Goal: Task Accomplishment & Management: Use online tool/utility

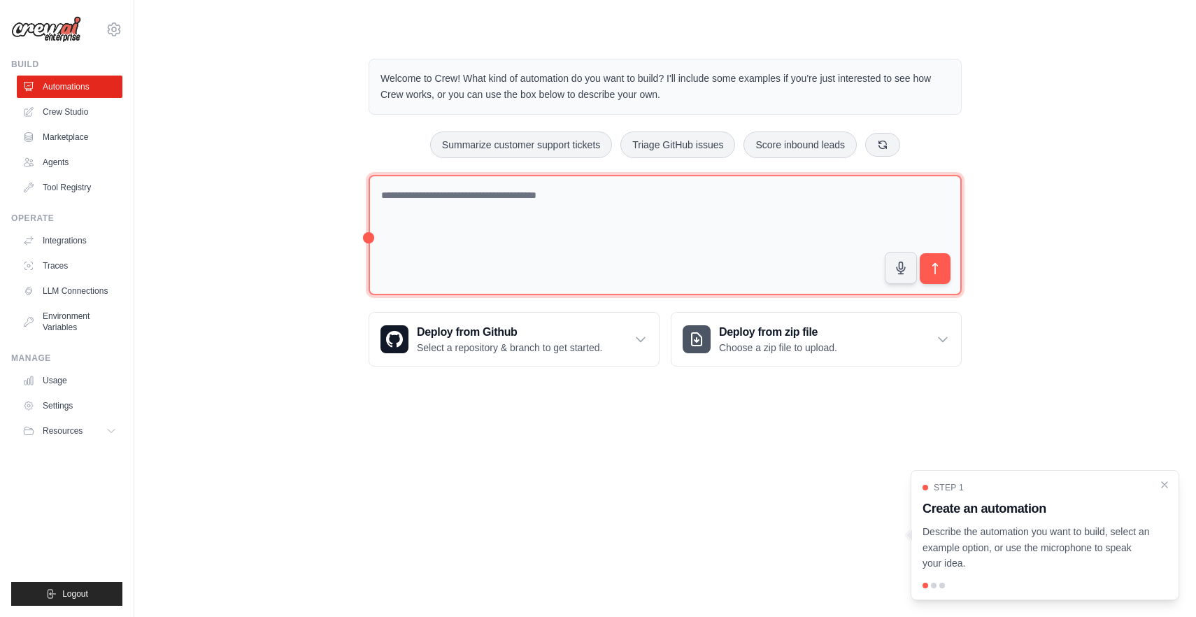
click at [671, 236] on textarea at bounding box center [665, 235] width 593 height 121
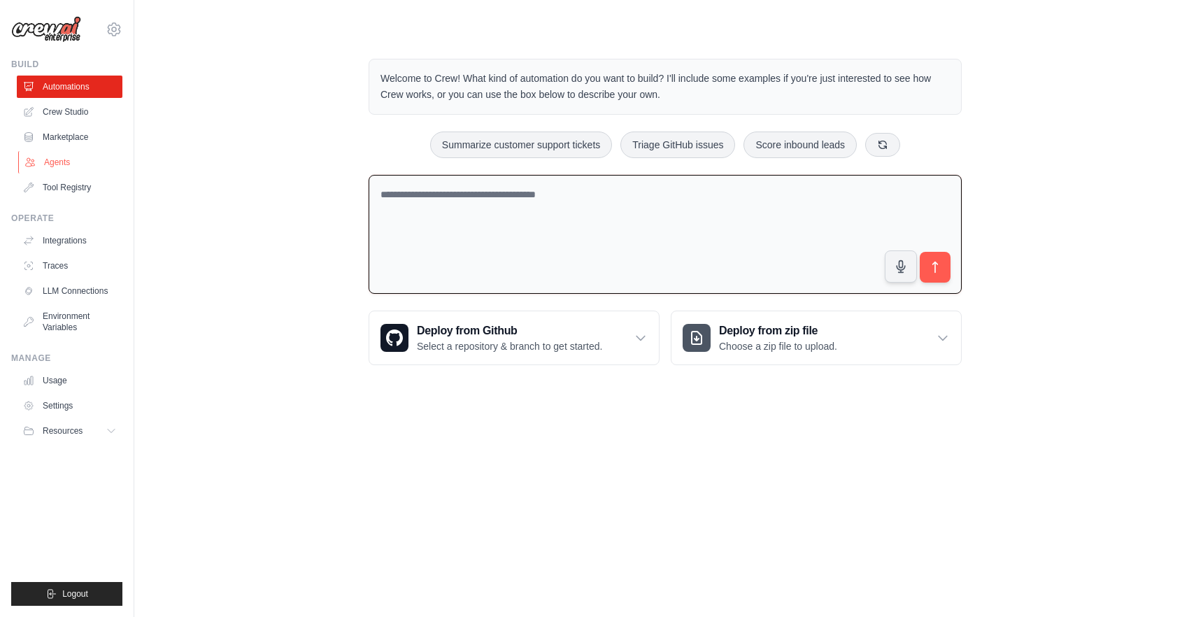
click at [40, 157] on link "Agents" at bounding box center [71, 162] width 106 height 22
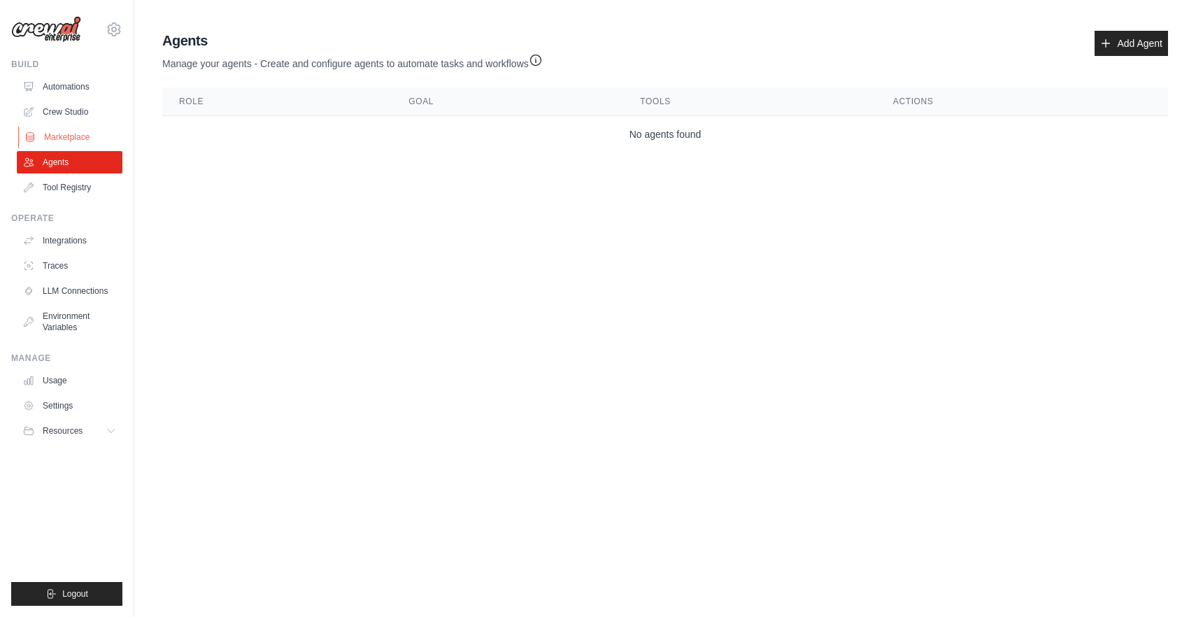
click at [62, 134] on link "Marketplace" at bounding box center [71, 137] width 106 height 22
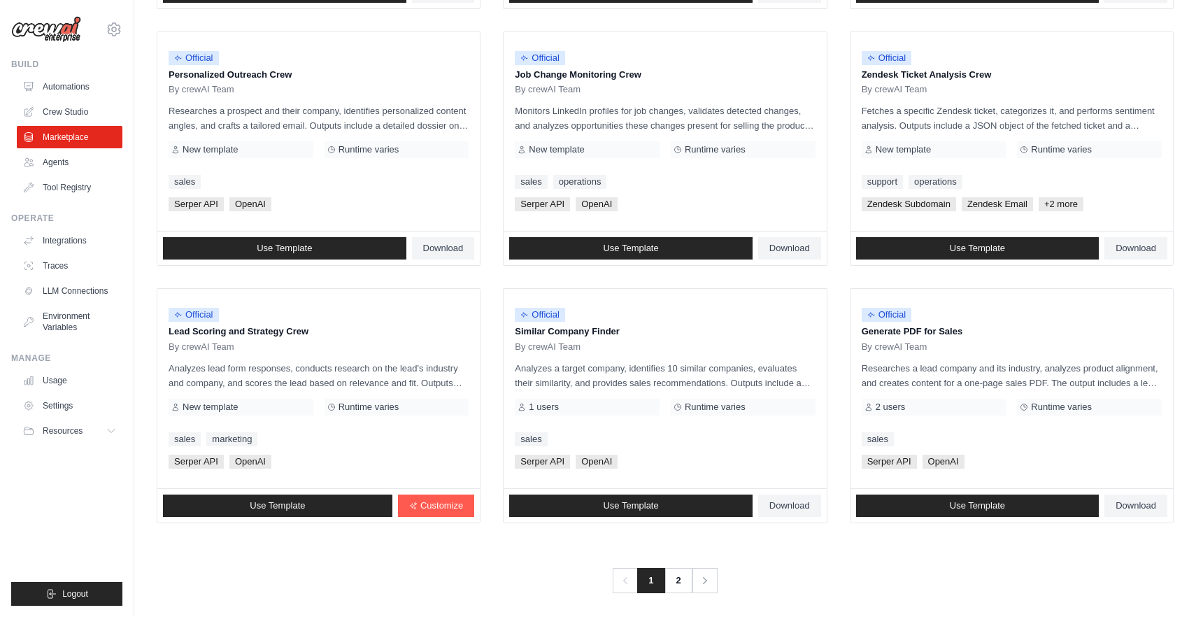
scroll to position [679, 0]
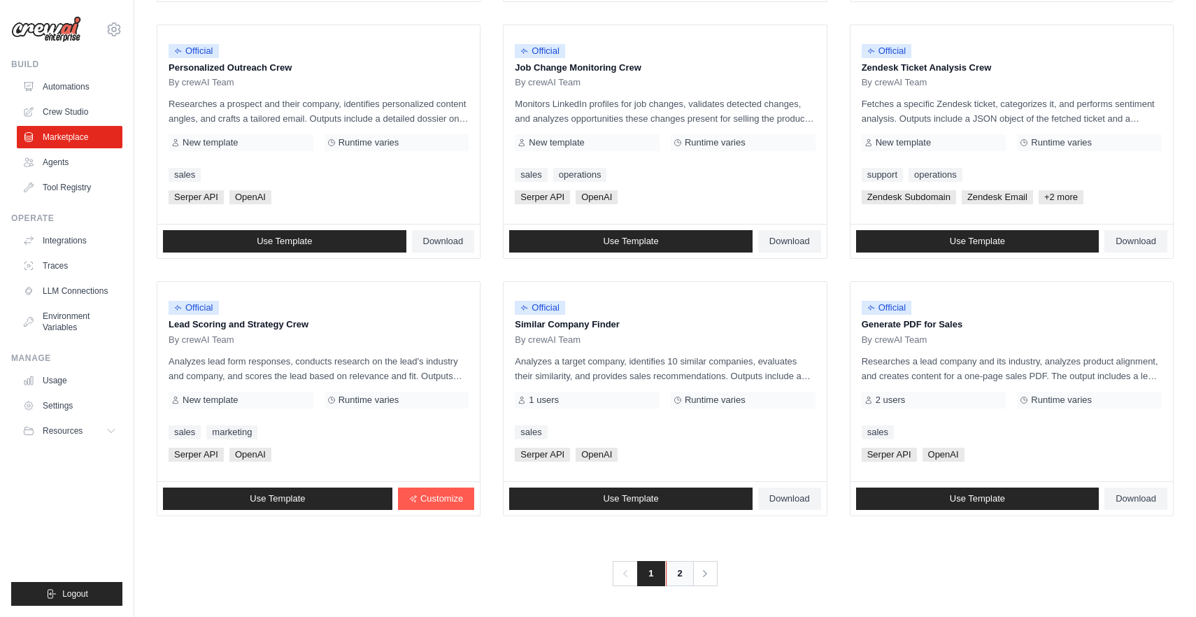
click at [677, 572] on link "2" at bounding box center [680, 573] width 28 height 25
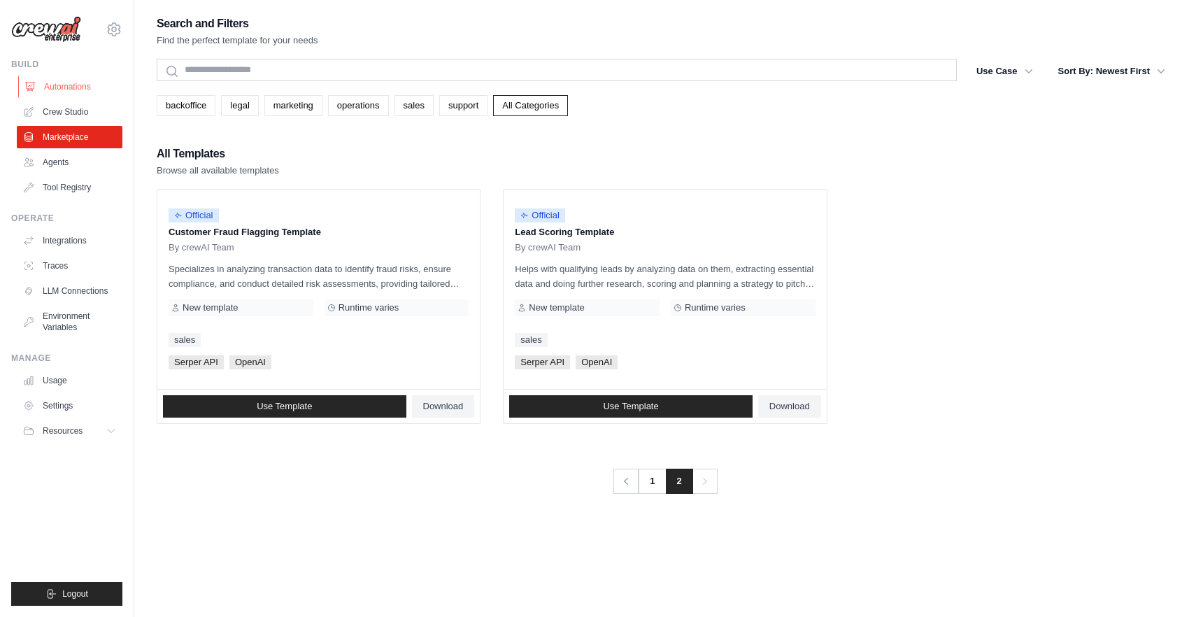
click at [62, 86] on link "Automations" at bounding box center [71, 87] width 106 height 22
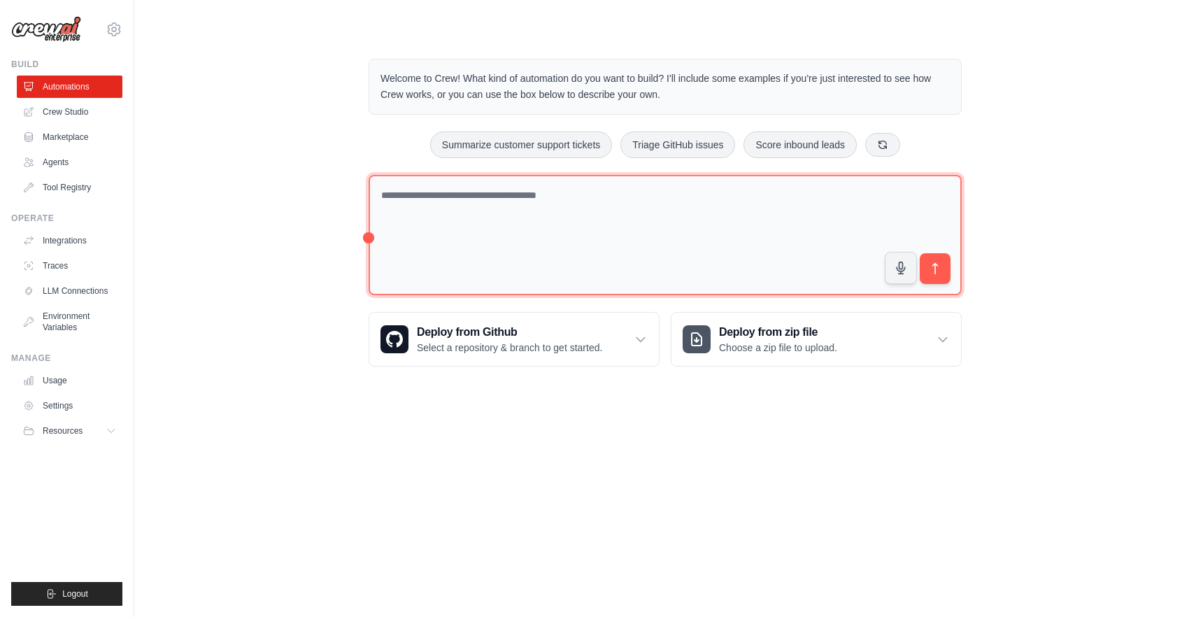
click at [479, 255] on textarea at bounding box center [665, 235] width 593 height 121
click at [453, 197] on textarea "**********" at bounding box center [665, 235] width 593 height 121
click at [709, 197] on textarea "**********" at bounding box center [665, 235] width 593 height 121
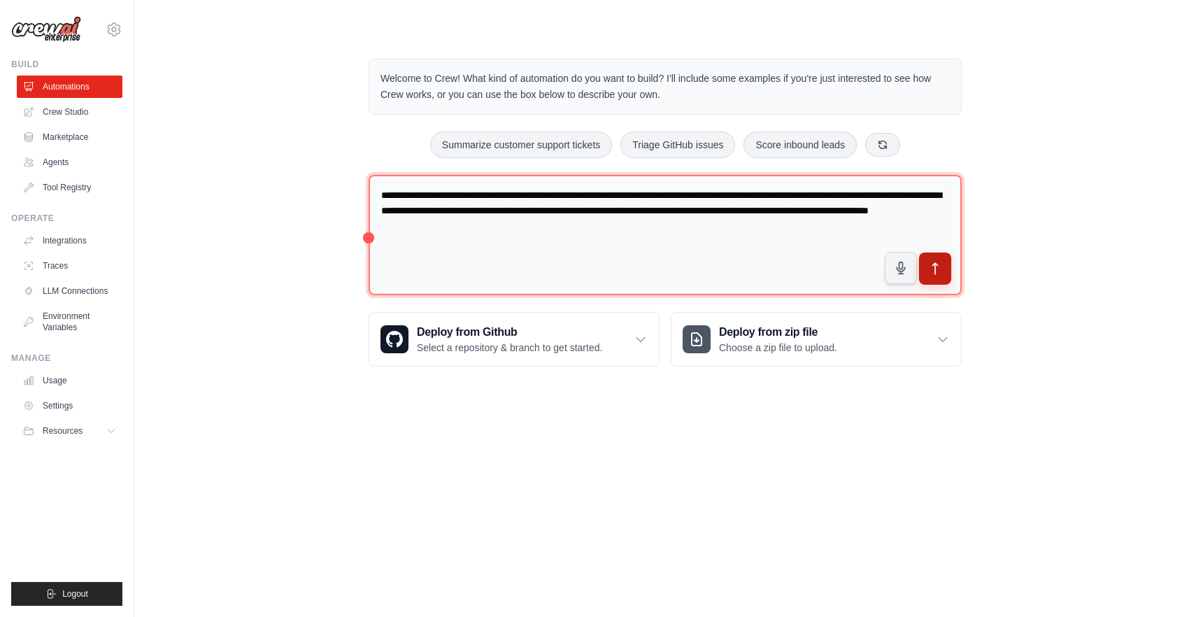
type textarea "**********"
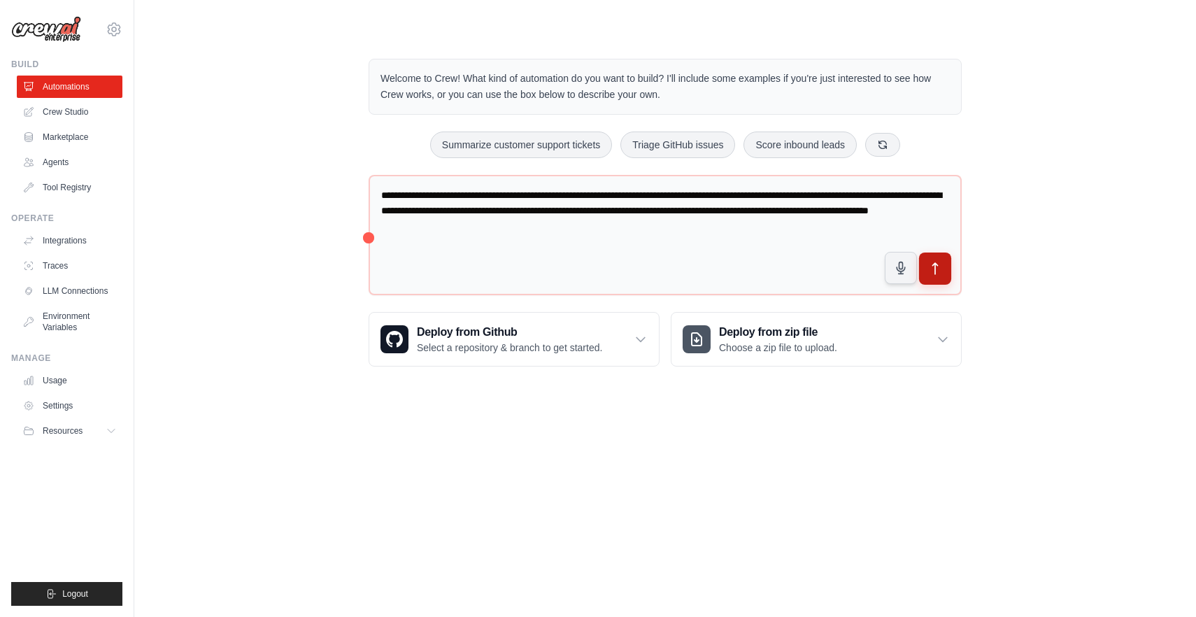
click at [939, 267] on icon "submit" at bounding box center [935, 269] width 15 height 15
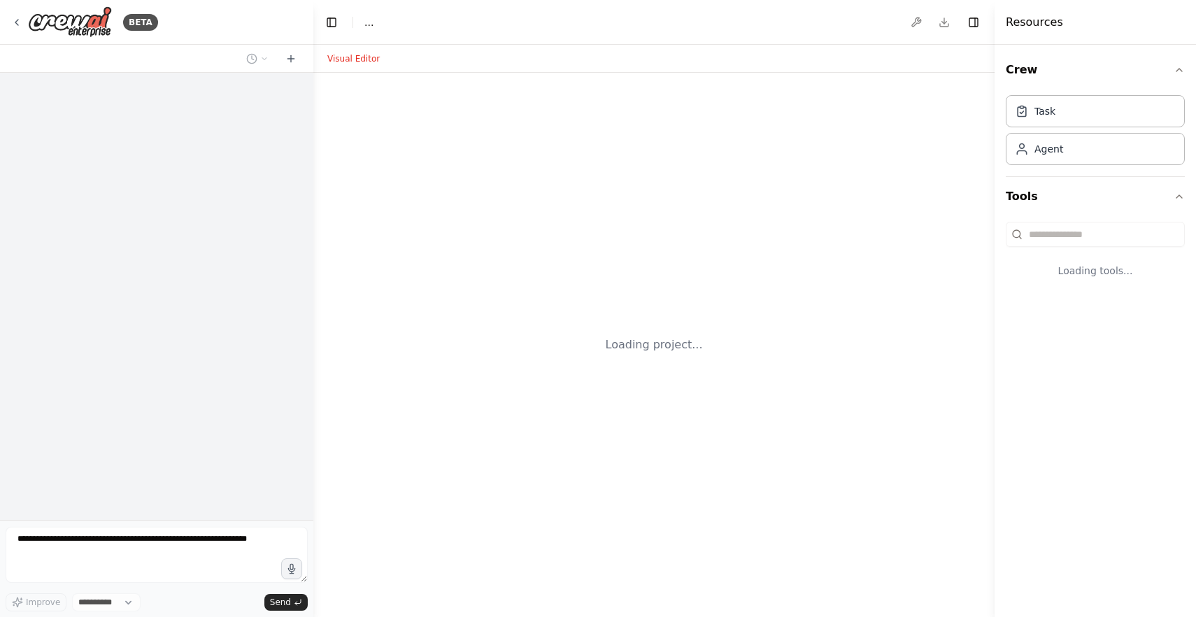
select select "****"
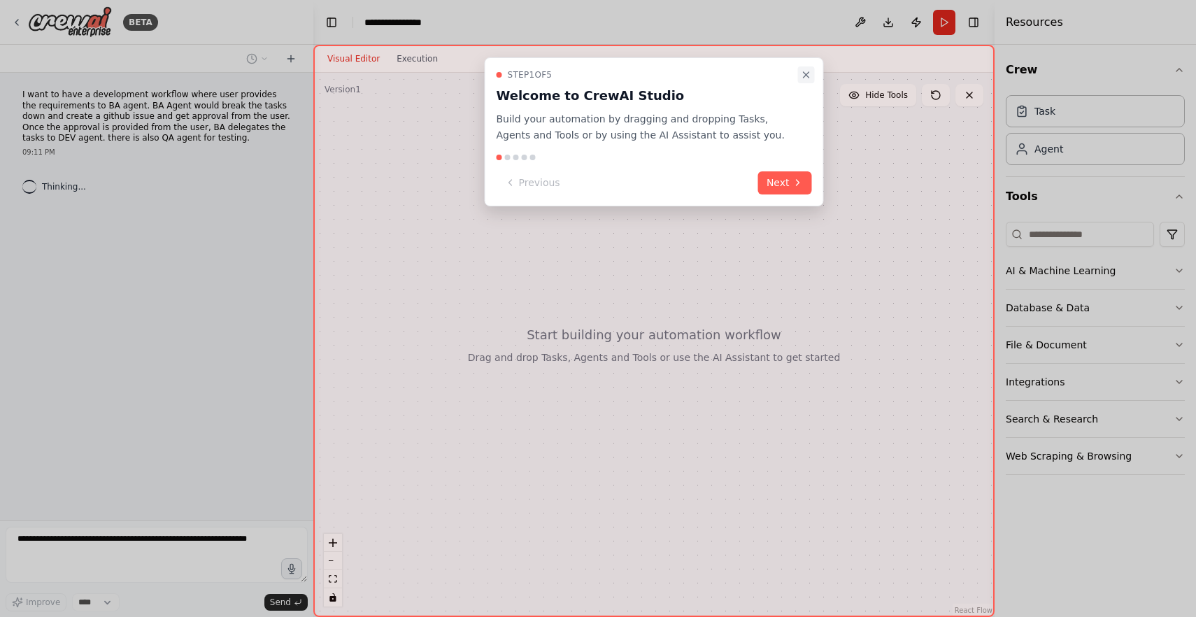
click at [807, 75] on icon "Close walkthrough" at bounding box center [806, 74] width 11 height 11
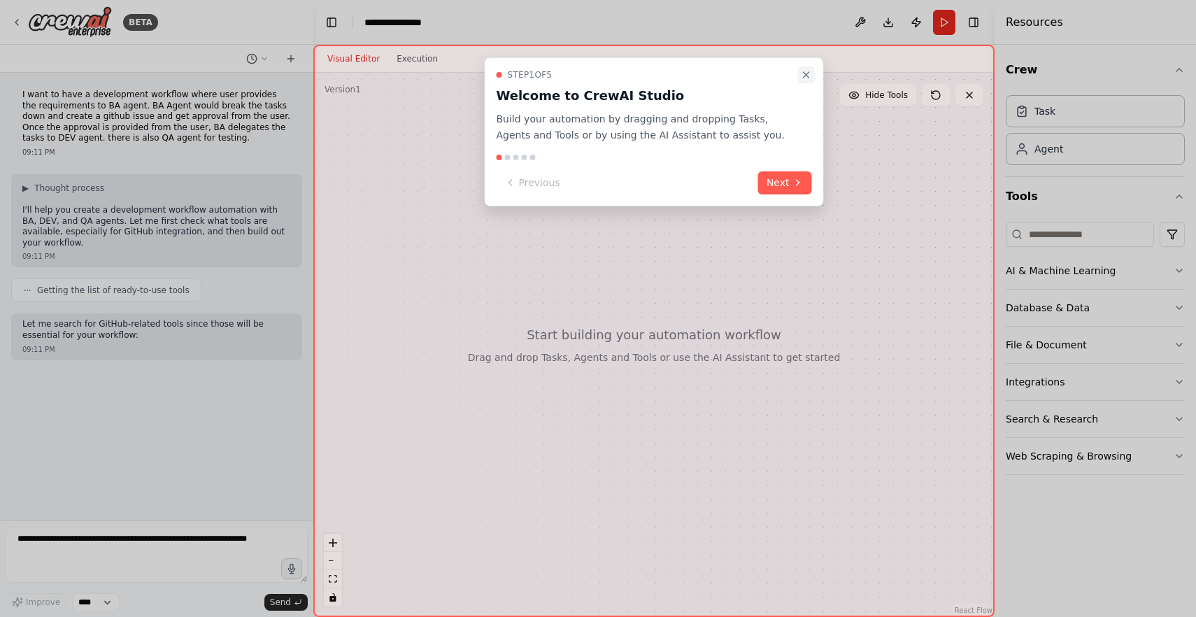
click at [804, 79] on icon "Close walkthrough" at bounding box center [806, 74] width 11 height 11
click at [790, 185] on button "Next" at bounding box center [785, 182] width 54 height 23
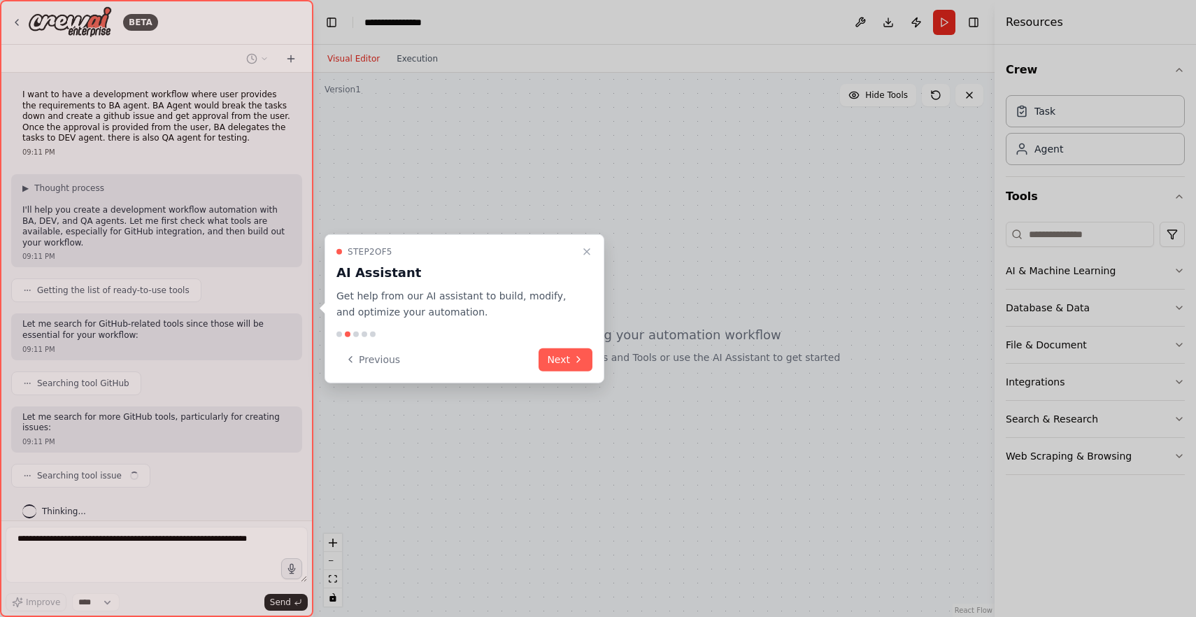
scroll to position [3, 0]
click at [554, 364] on button "Next" at bounding box center [566, 359] width 54 height 23
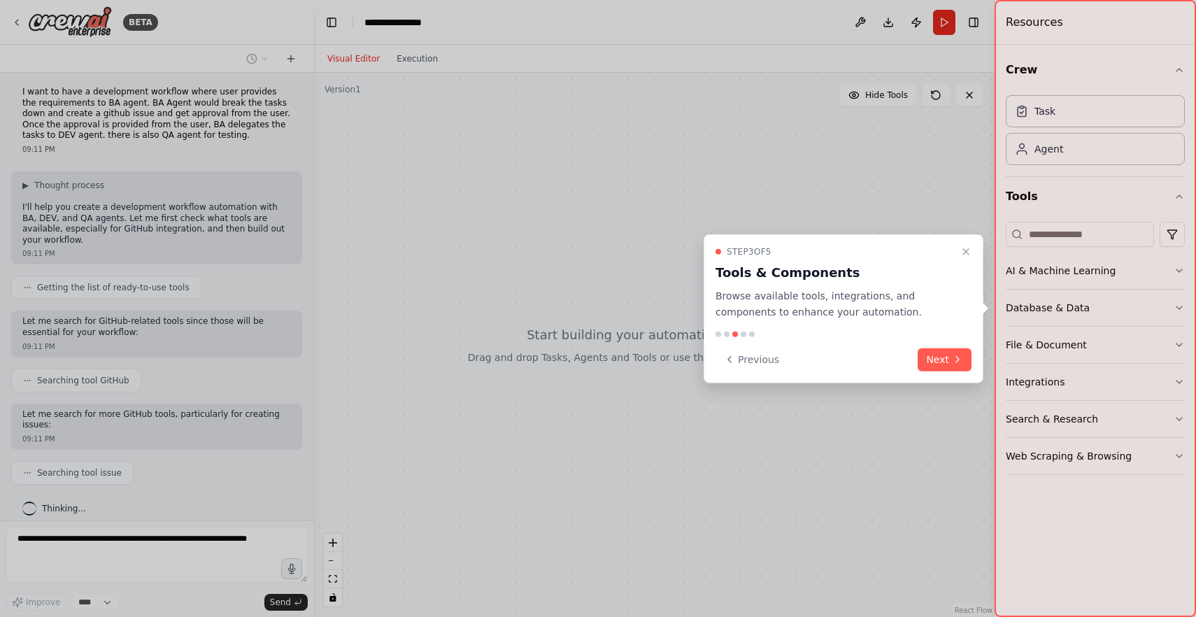
scroll to position [84, 0]
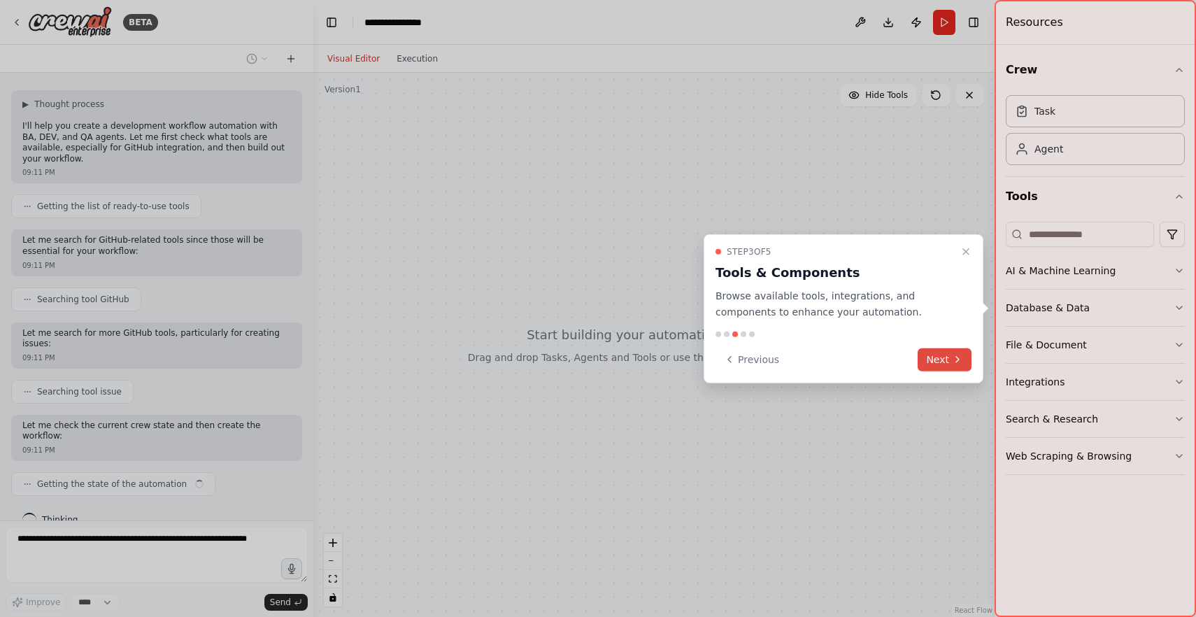
click at [932, 348] on button "Next" at bounding box center [945, 359] width 54 height 23
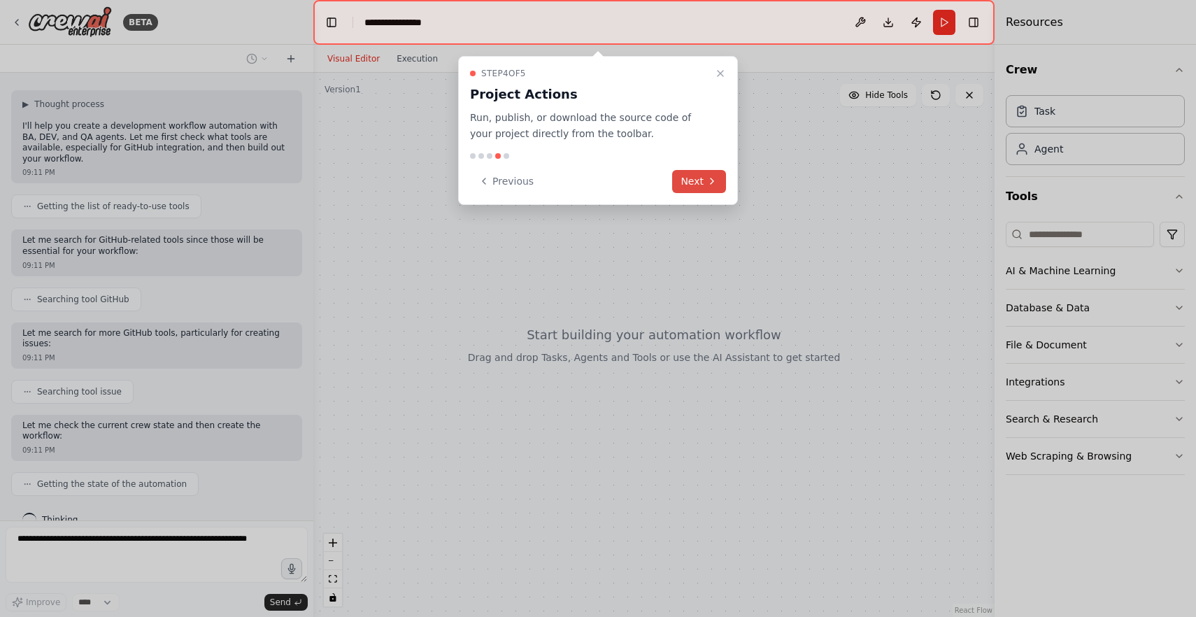
click at [696, 187] on button "Next" at bounding box center [699, 181] width 54 height 23
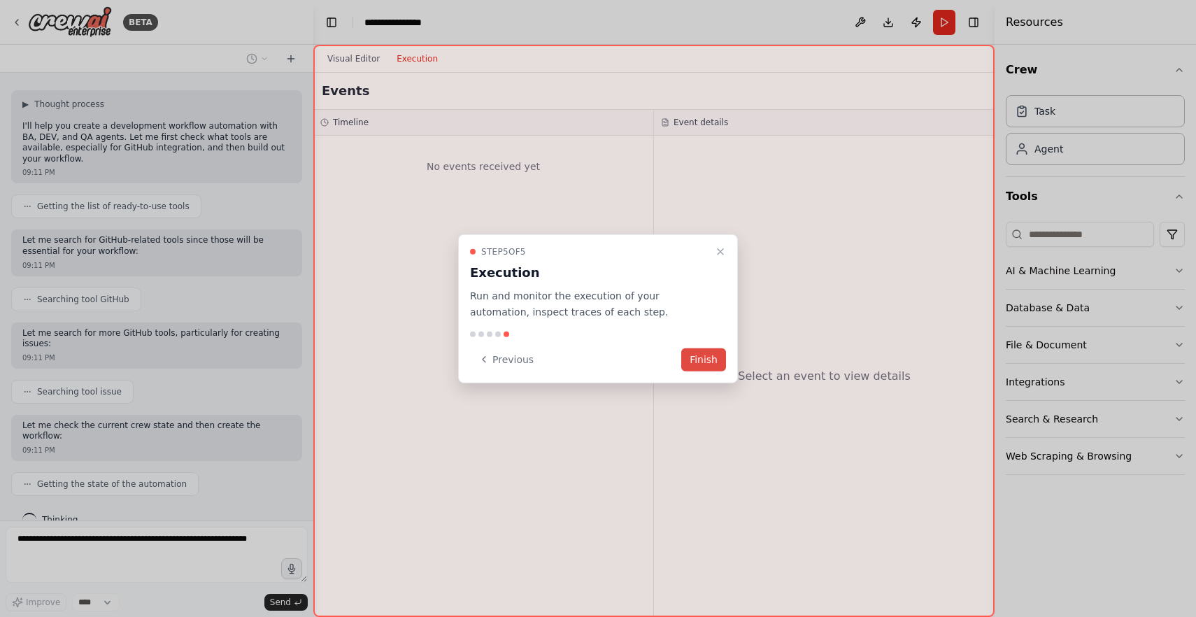
click at [697, 362] on button "Finish" at bounding box center [703, 359] width 45 height 23
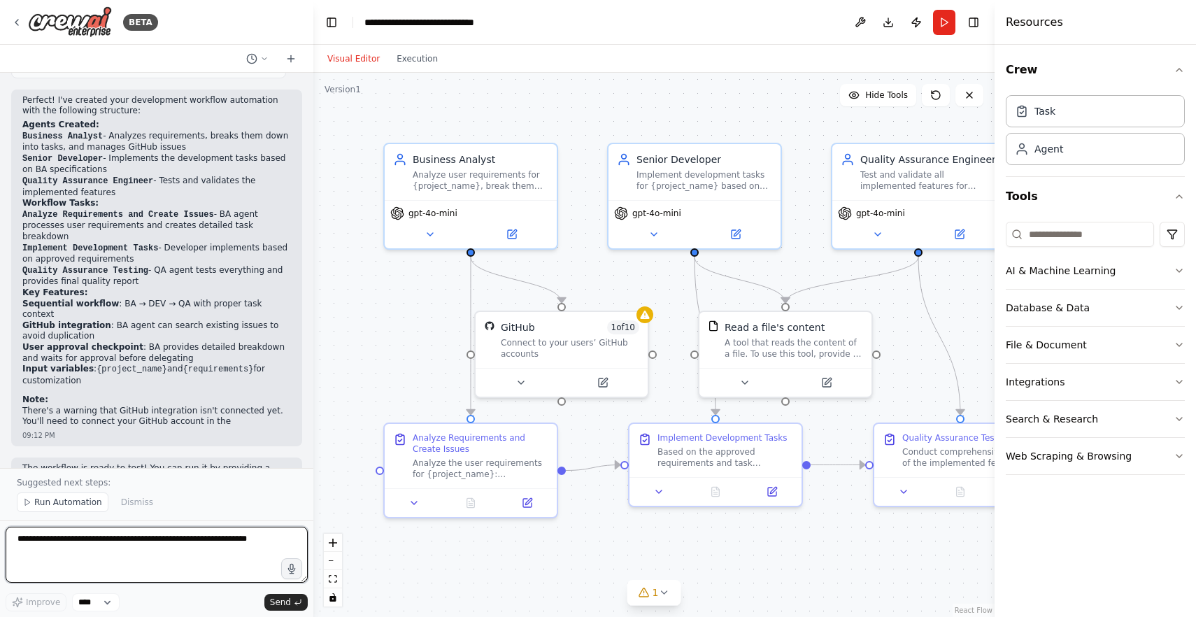
scroll to position [1185, 0]
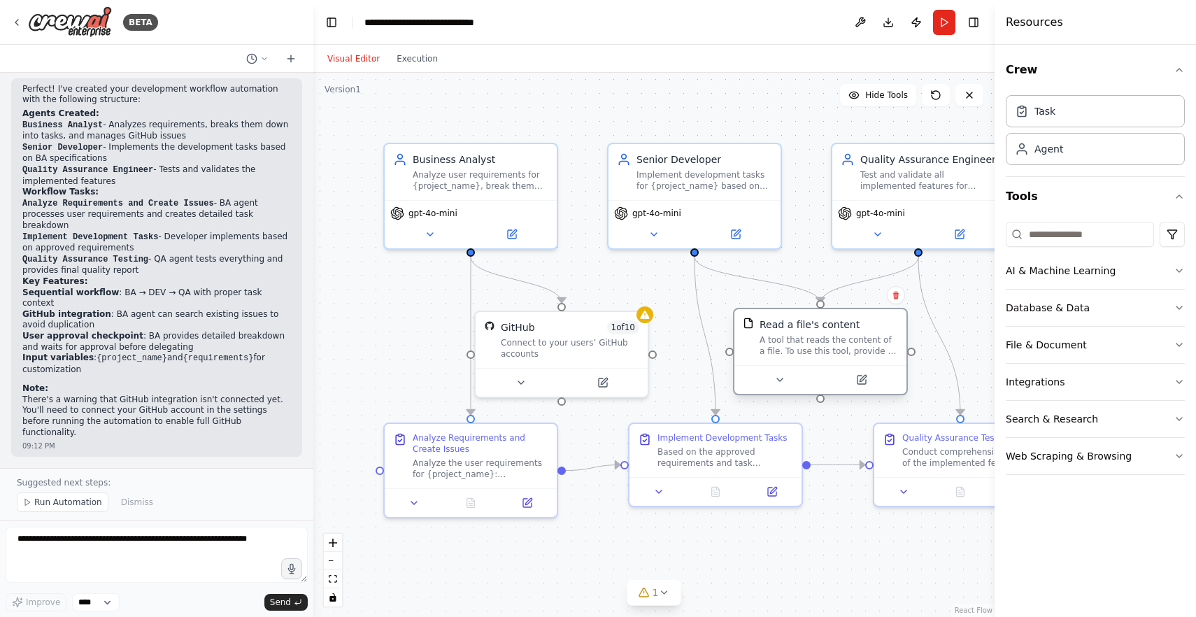
drag, startPoint x: 760, startPoint y: 356, endPoint x: 793, endPoint y: 355, distance: 32.2
click at [793, 355] on div "A tool that reads the content of a file. To use this tool, provide a 'file_path…" at bounding box center [829, 345] width 139 height 22
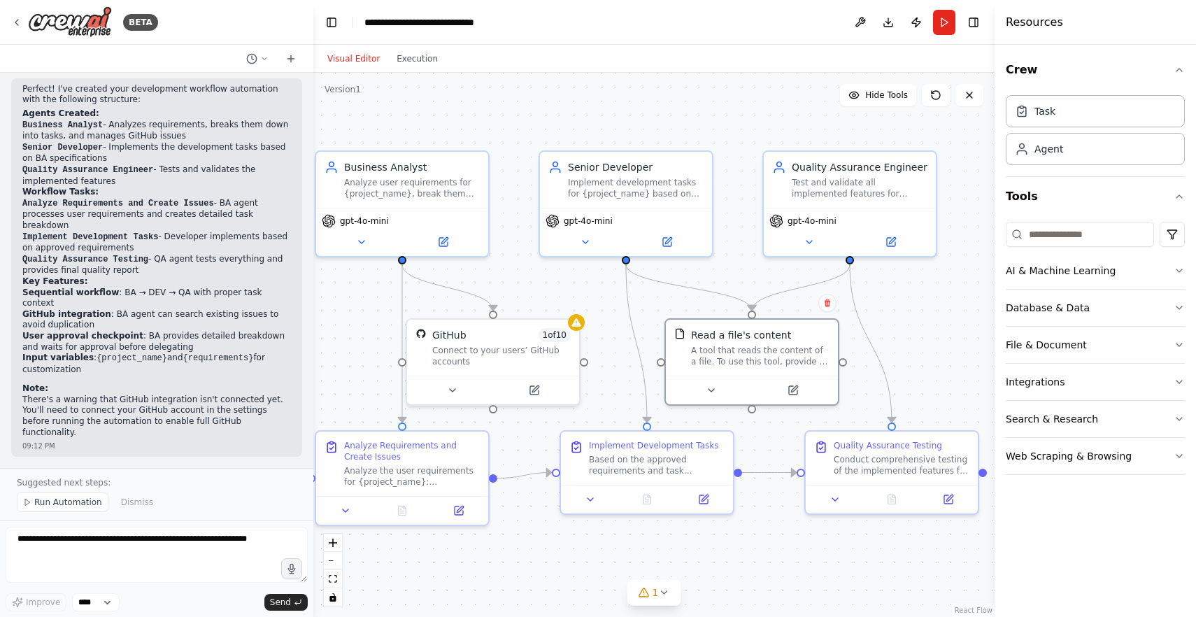
drag, startPoint x: 842, startPoint y: 549, endPoint x: 774, endPoint y: 557, distance: 69.0
click at [774, 557] on div ".deletable-edge-delete-btn { width: 20px; height: 20px; border: 0px solid #ffff…" at bounding box center [653, 345] width 681 height 544
